Goal: Task Accomplishment & Management: Use online tool/utility

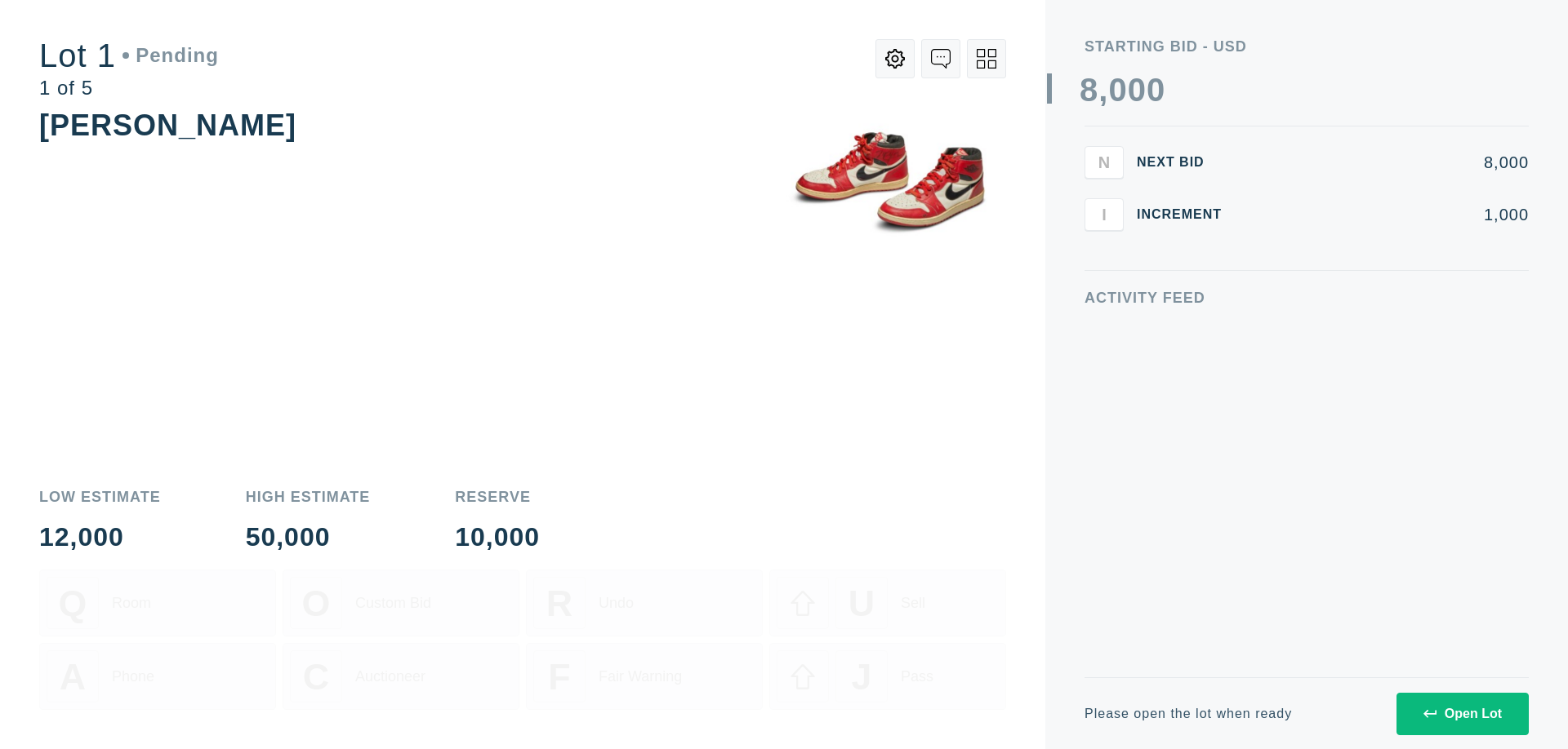
click at [1462, 714] on div "Open Lot" at bounding box center [1462, 714] width 78 height 15
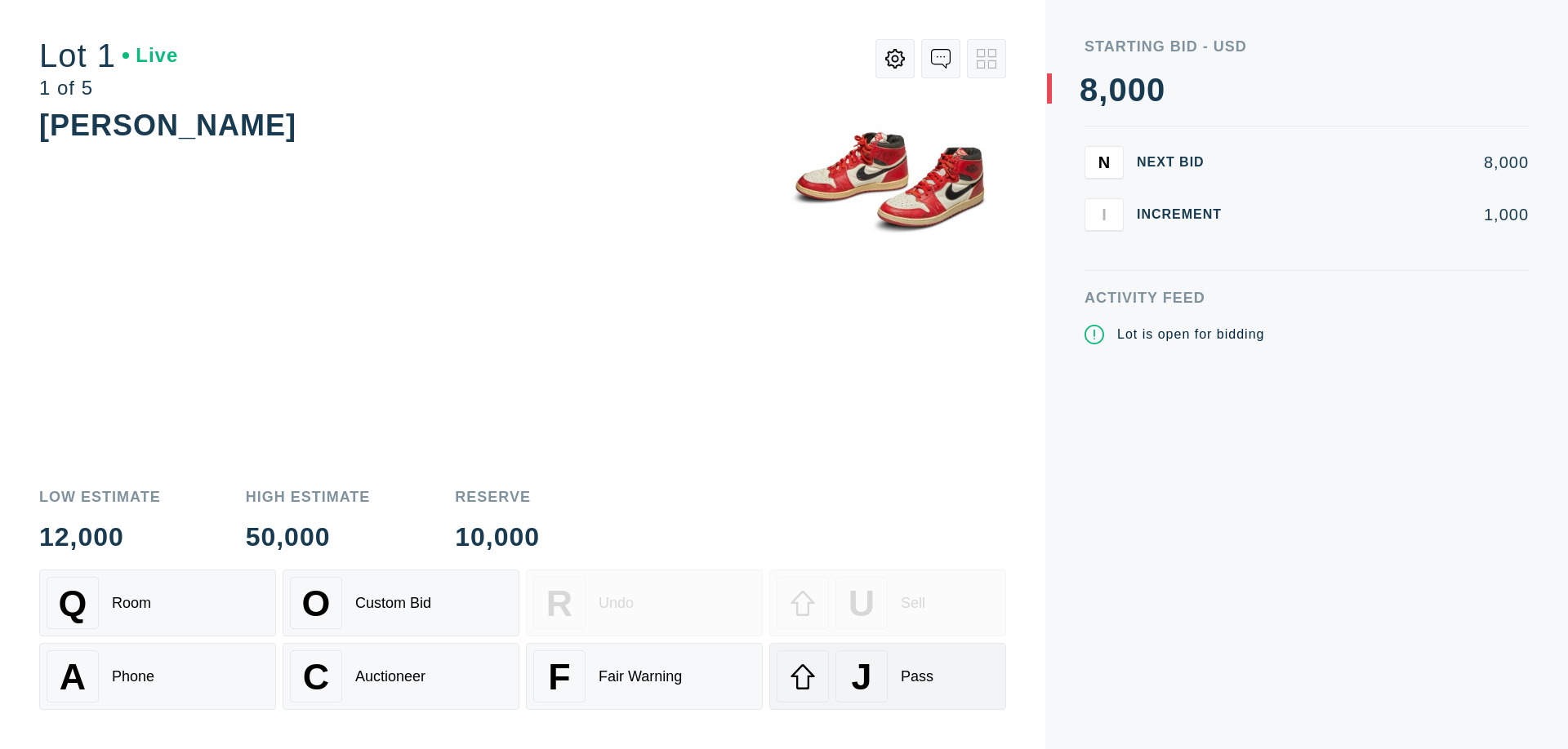
click at [888, 677] on div "J Pass" at bounding box center [888, 676] width 222 height 52
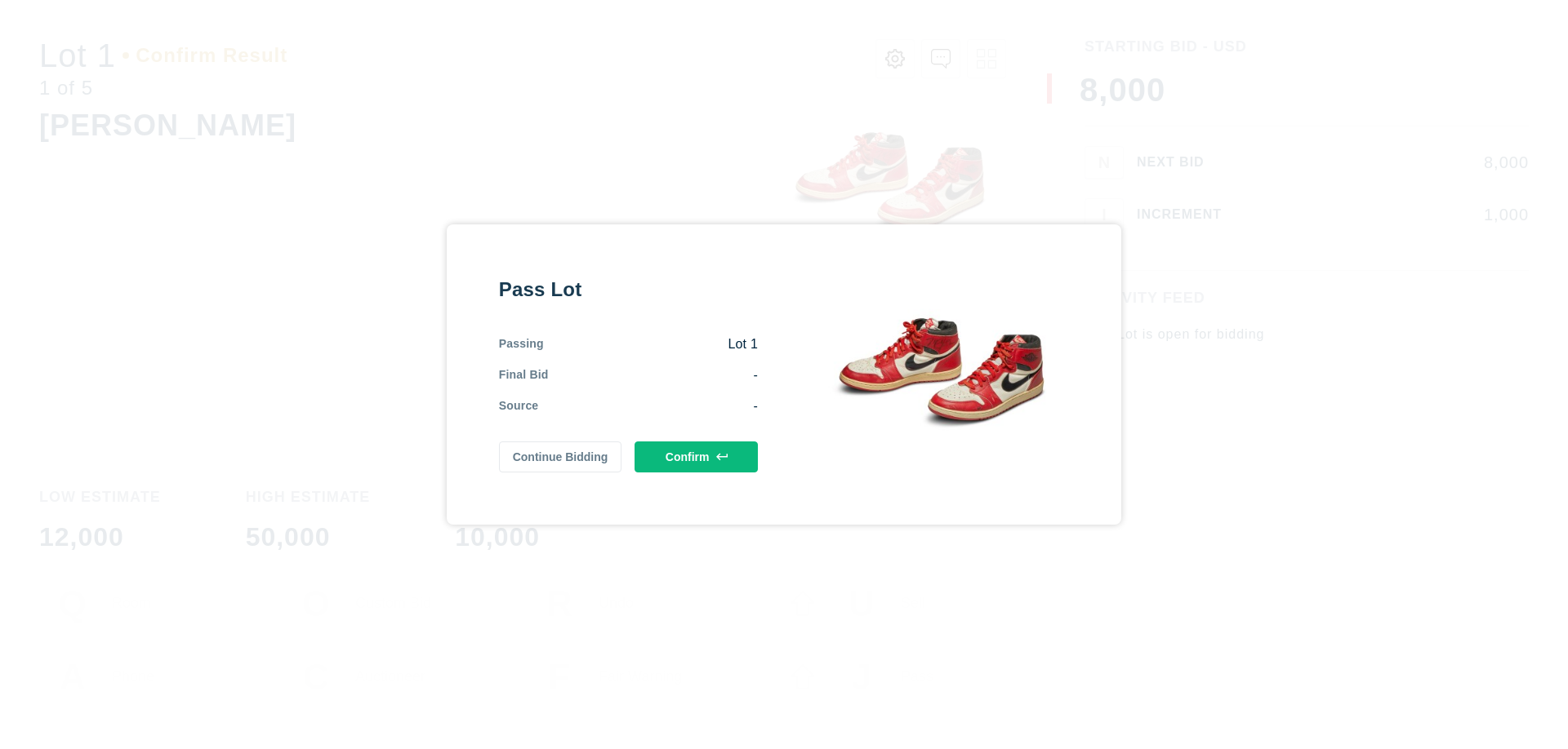
click at [697, 457] on button "Confirm" at bounding box center [697, 457] width 124 height 31
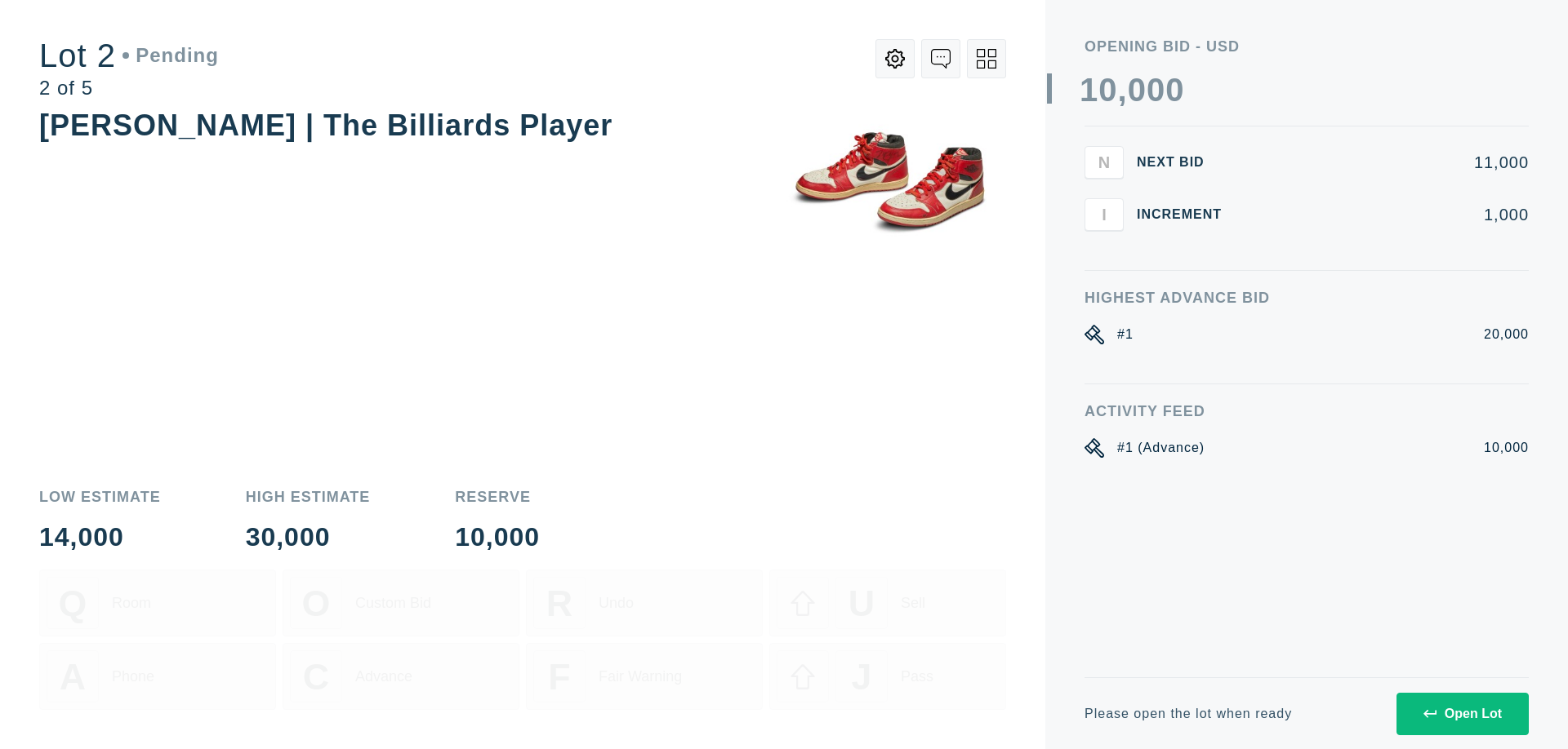
click at [1462, 714] on div "Open Lot" at bounding box center [1462, 714] width 78 height 15
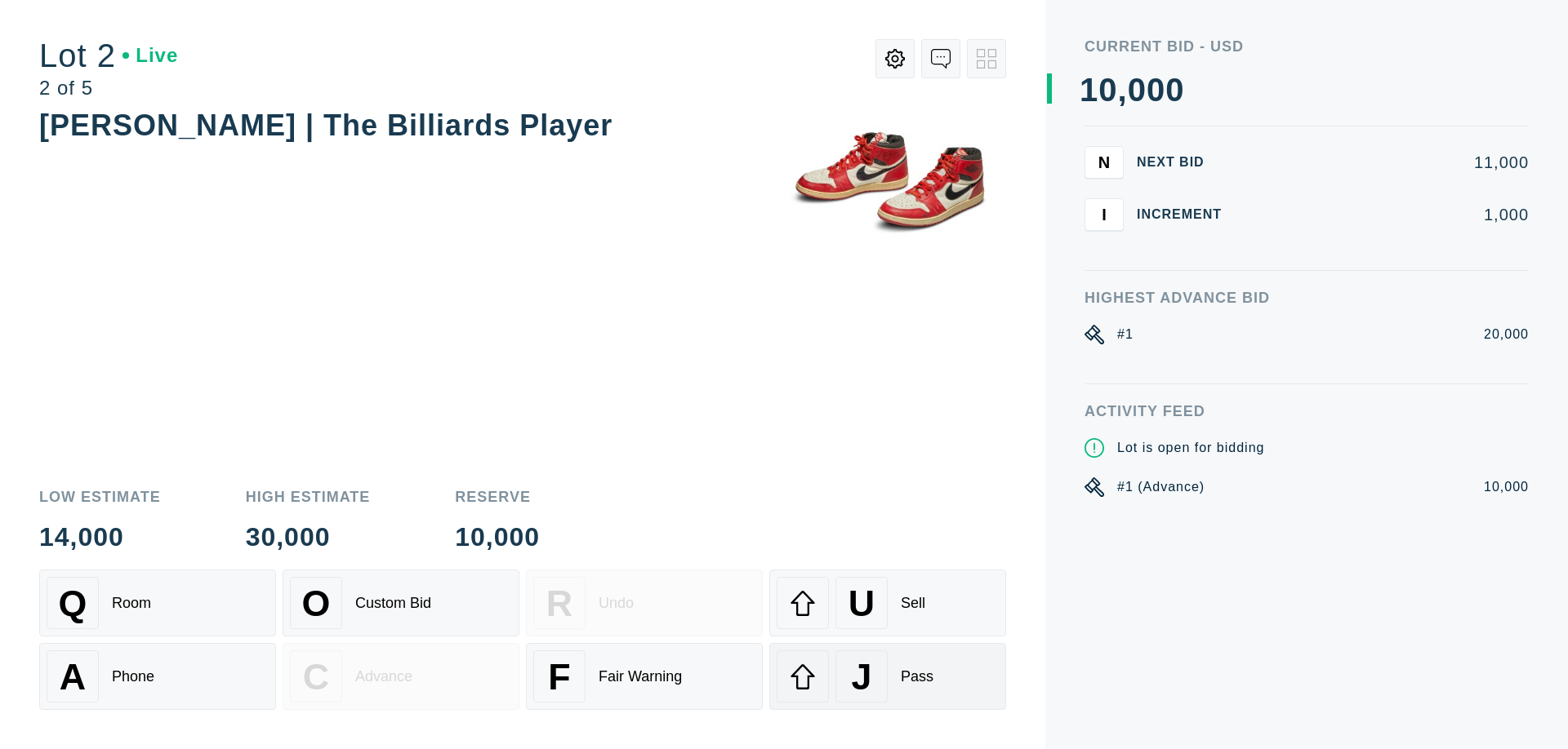
click at [888, 677] on div "J Pass" at bounding box center [888, 676] width 222 height 52
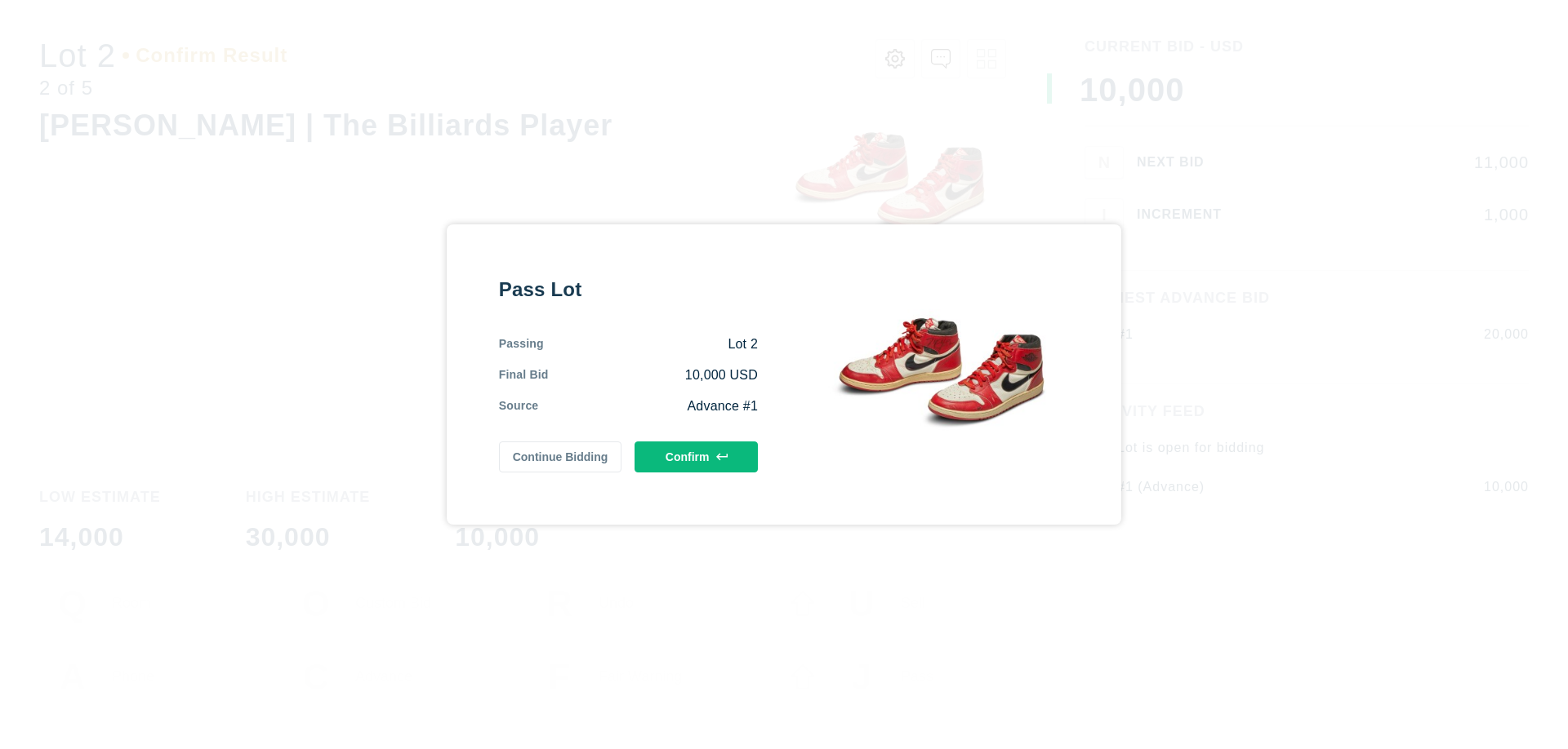
click at [697, 457] on button "Confirm" at bounding box center [697, 457] width 124 height 31
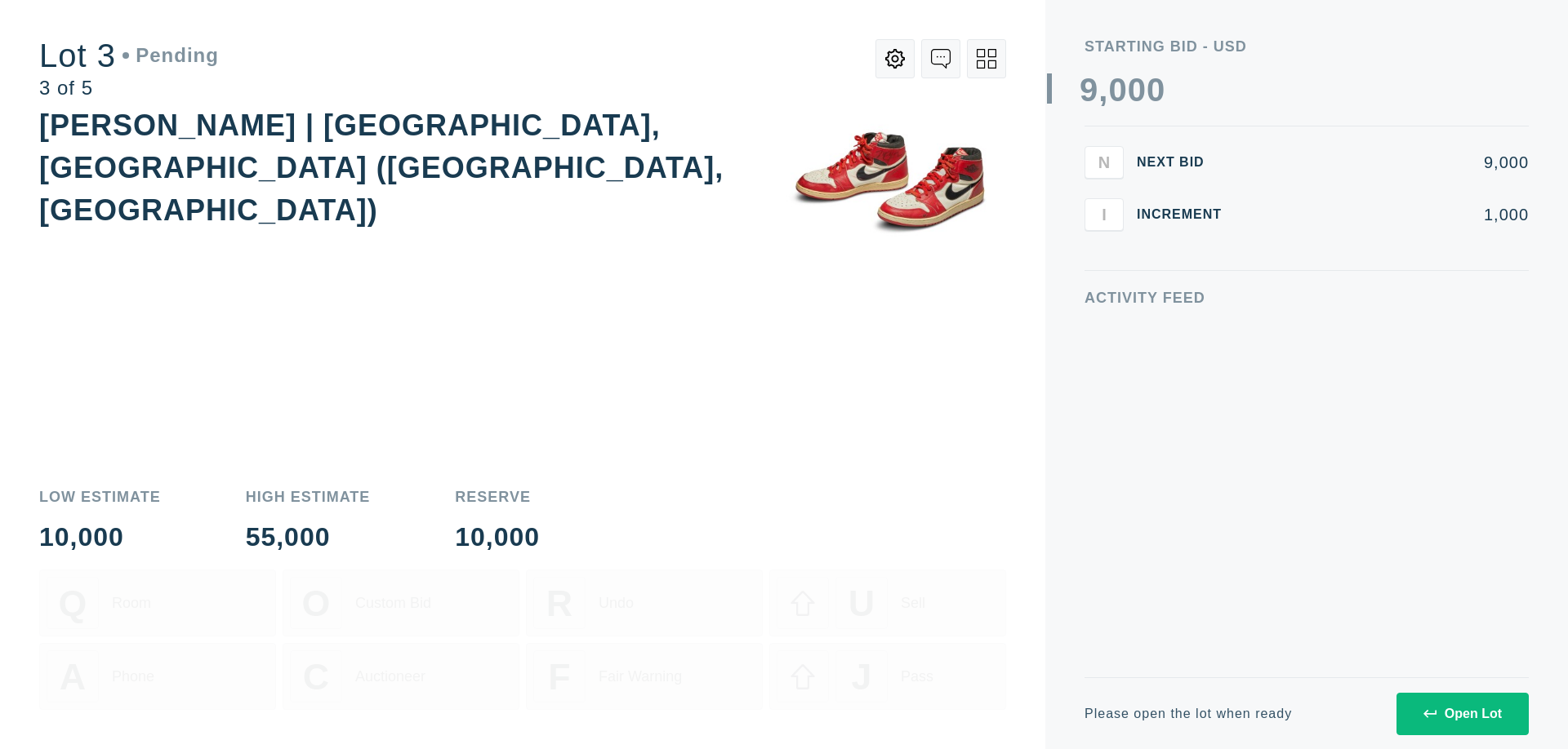
click at [1462, 714] on div "Open Lot" at bounding box center [1462, 714] width 78 height 15
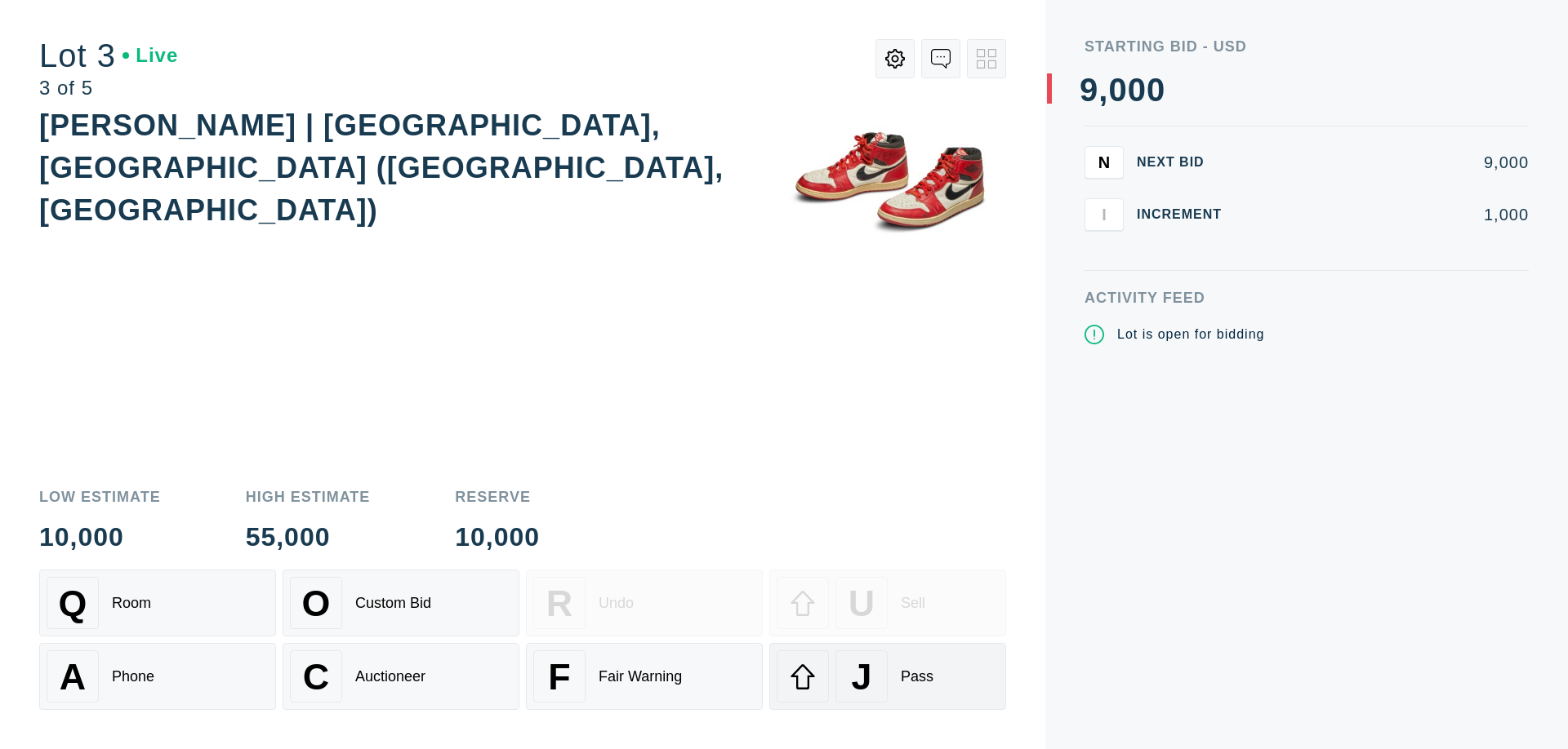
click at [888, 677] on div "J Pass" at bounding box center [888, 676] width 222 height 52
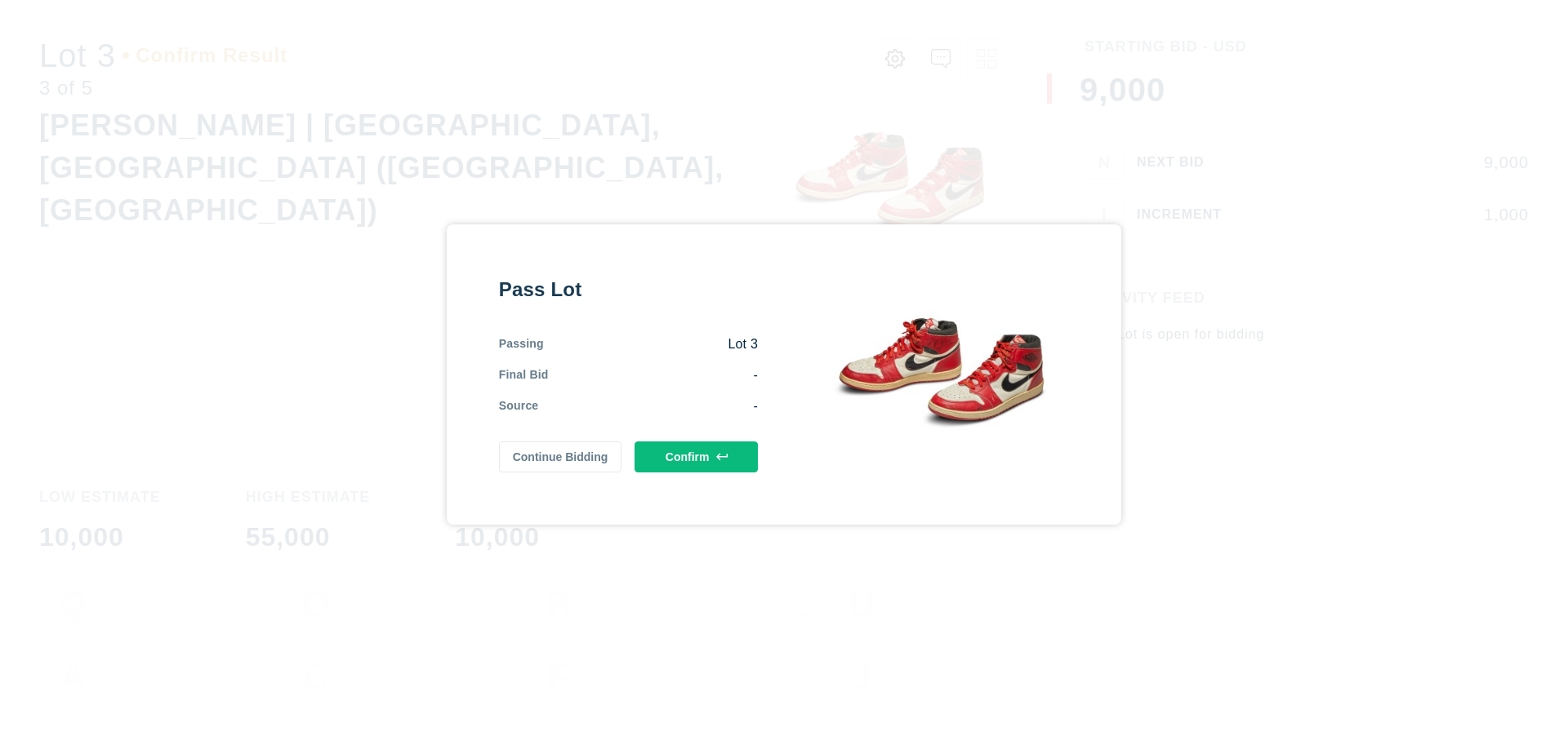
click at [697, 457] on button "Confirm" at bounding box center [697, 457] width 124 height 31
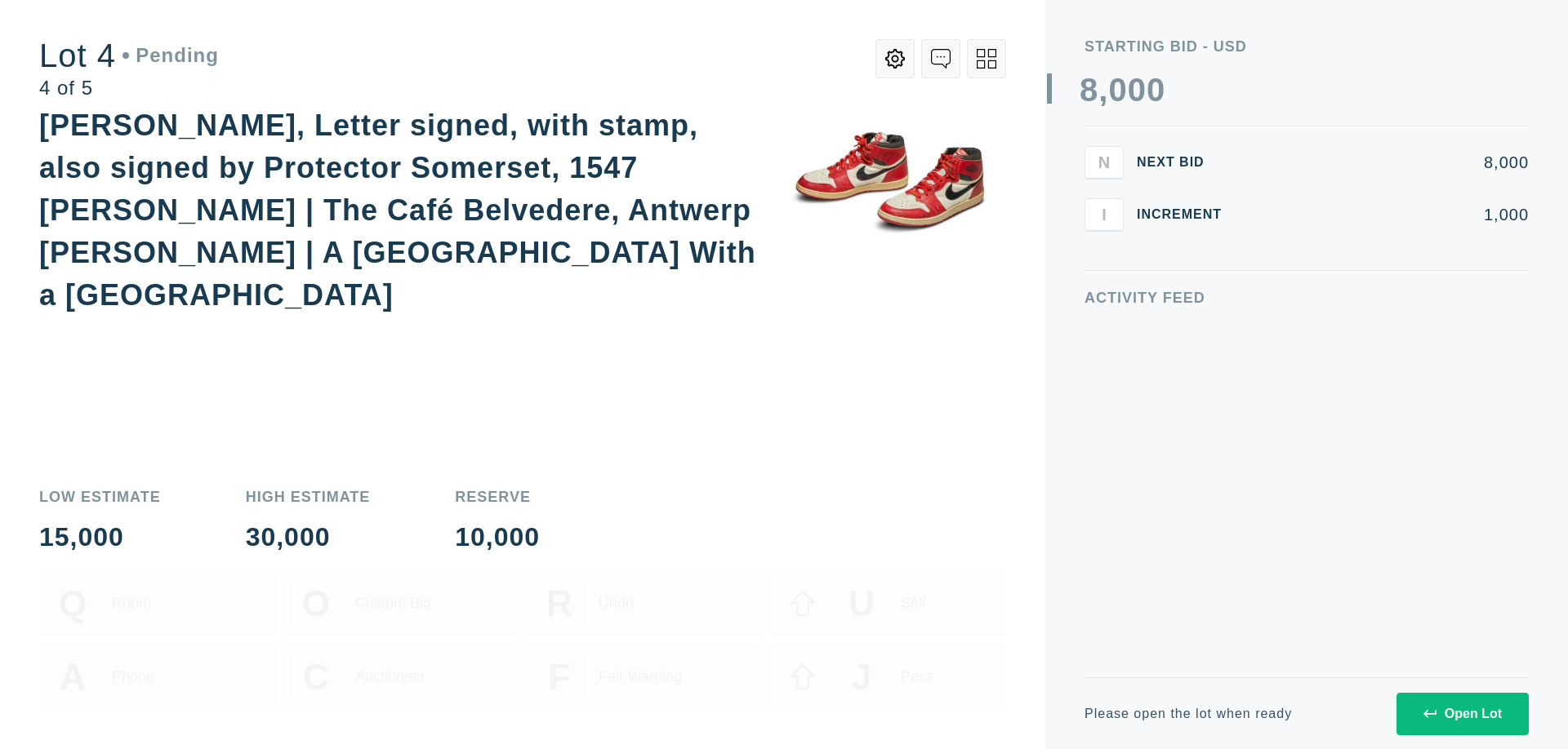
click at [987, 58] on icon at bounding box center [987, 58] width 20 height 20
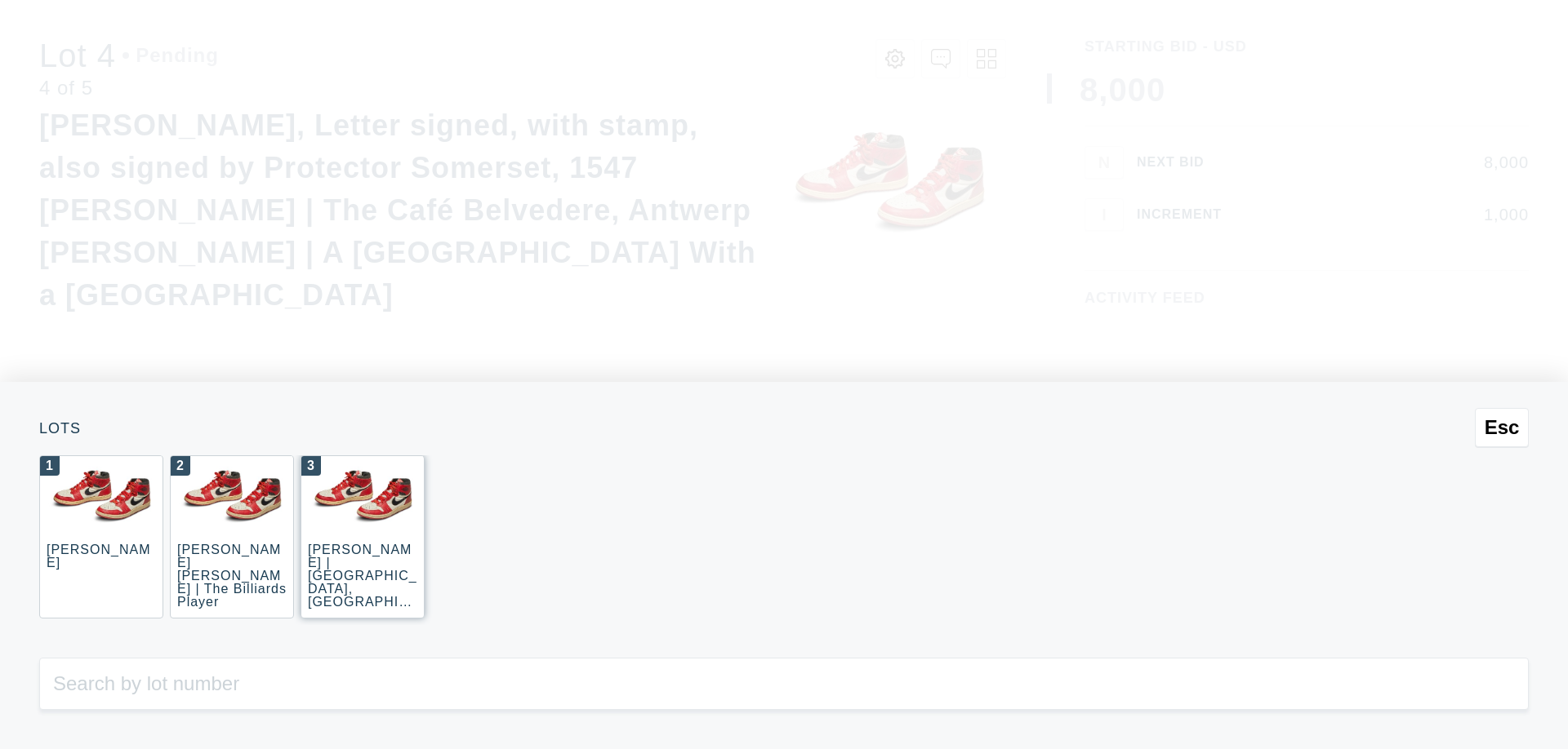
click at [362, 537] on div "3 JOAQUÍN SOROLLA | La Caleta, Málaga (La Caleta Beach, Málaga)" at bounding box center [362, 537] width 124 height 163
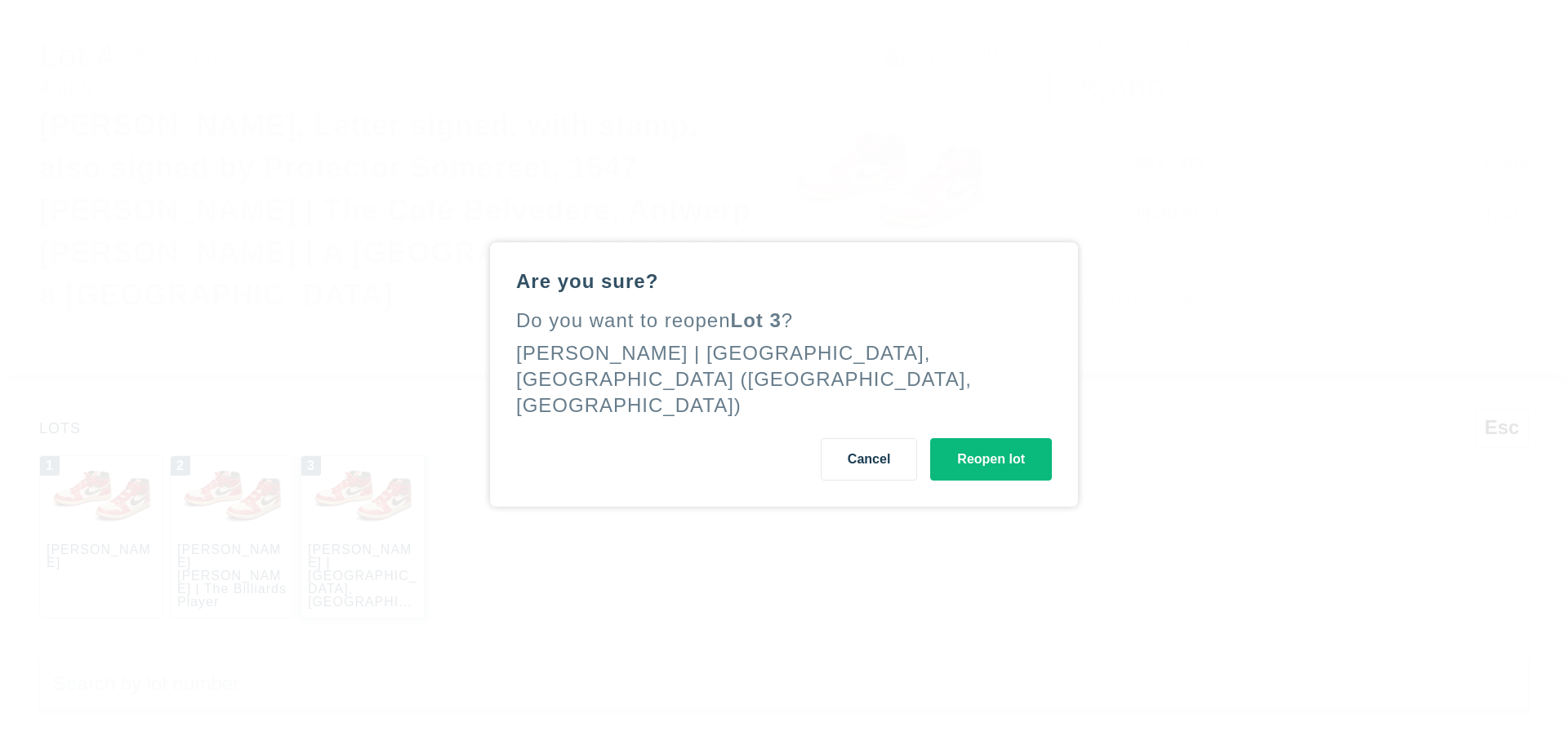
click at [991, 446] on button "Reopen lot" at bounding box center [992, 460] width 122 height 43
